Goal: Navigation & Orientation: Find specific page/section

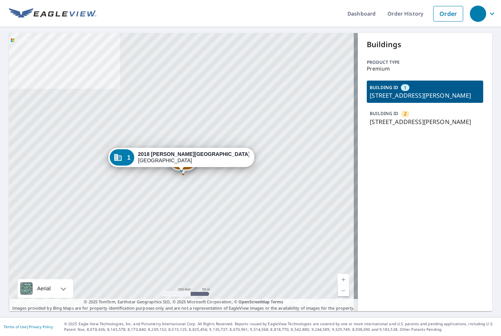
click at [397, 126] on p "[STREET_ADDRESS][PERSON_NAME]" at bounding box center [425, 121] width 110 height 9
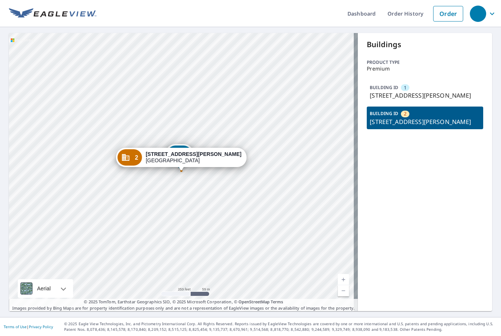
click at [380, 99] on p "[STREET_ADDRESS][PERSON_NAME]" at bounding box center [425, 95] width 110 height 9
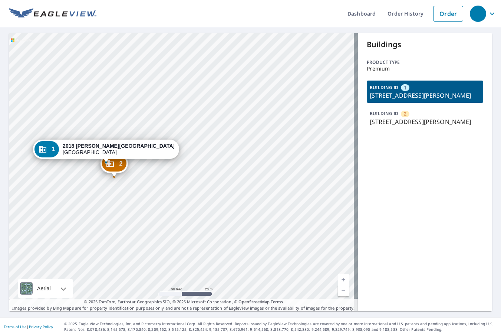
drag, startPoint x: 204, startPoint y: 166, endPoint x: 294, endPoint y: 171, distance: 90.2
click at [294, 171] on div "2 [STREET_ADDRESS][PERSON_NAME] 1 [STREET_ADDRESS][PERSON_NAME]" at bounding box center [183, 172] width 349 height 278
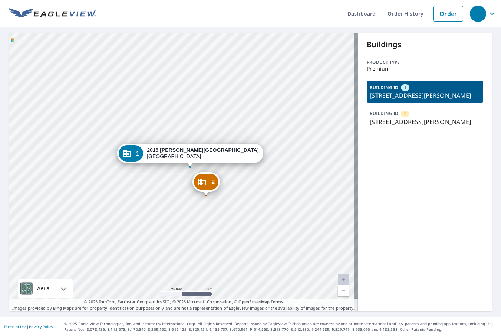
drag, startPoint x: 166, startPoint y: 169, endPoint x: 298, endPoint y: 182, distance: 132.6
click at [298, 182] on div "2 [STREET_ADDRESS][PERSON_NAME] 1 [STREET_ADDRESS][PERSON_NAME]" at bounding box center [183, 172] width 349 height 278
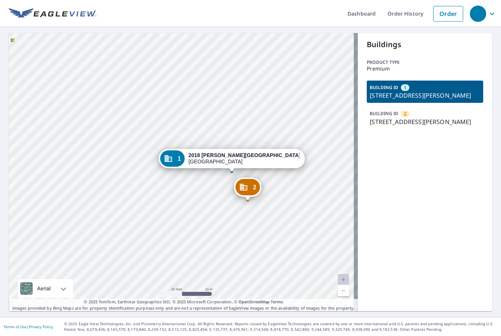
drag, startPoint x: 242, startPoint y: 181, endPoint x: 264, endPoint y: 181, distance: 21.1
click at [264, 181] on div "2 [STREET_ADDRESS][PERSON_NAME] 1 [STREET_ADDRESS][PERSON_NAME]" at bounding box center [183, 172] width 349 height 278
click at [246, 184] on icon "Dropped pin, building 2, Commercial property, 2020 Covington Ave Simi Valley, C…" at bounding box center [243, 186] width 9 height 9
